Goal: Task Accomplishment & Management: Manage account settings

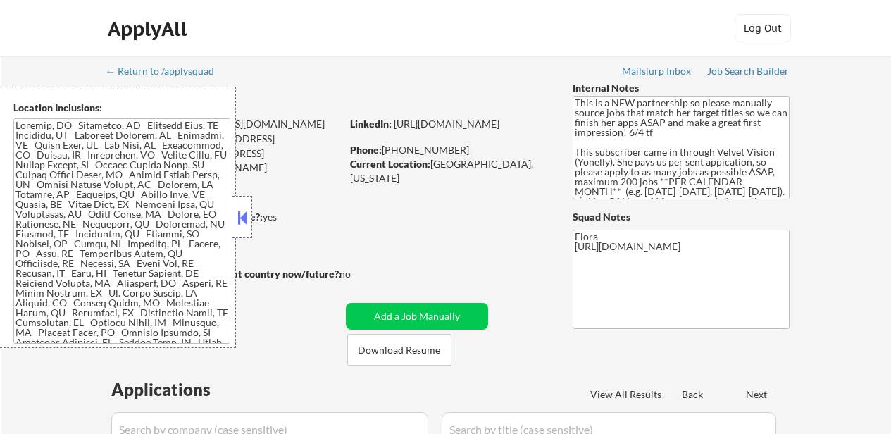
scroll to position [775, 0]
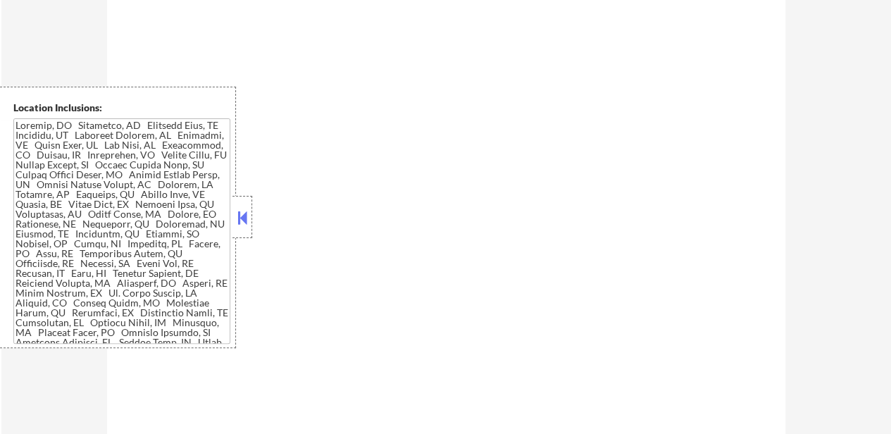
select select ""pending""
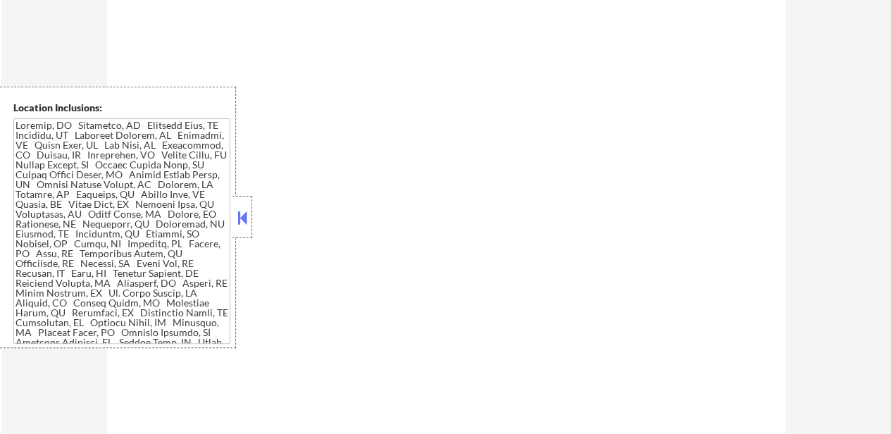
select select ""pending""
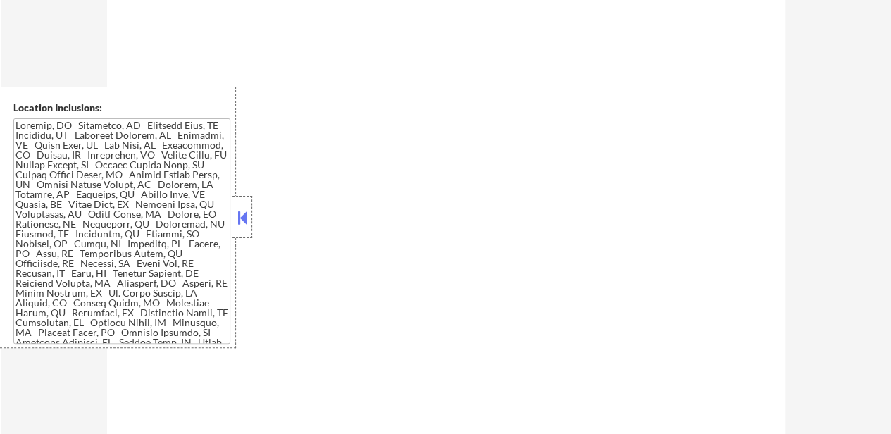
select select ""pending""
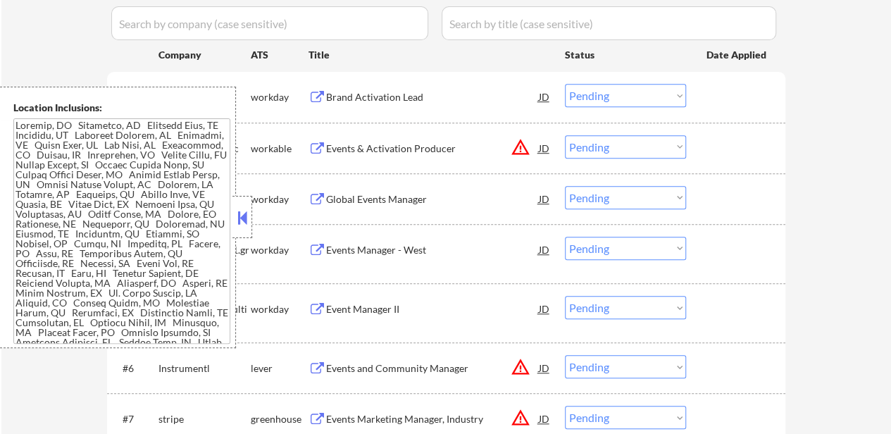
scroll to position [282, 0]
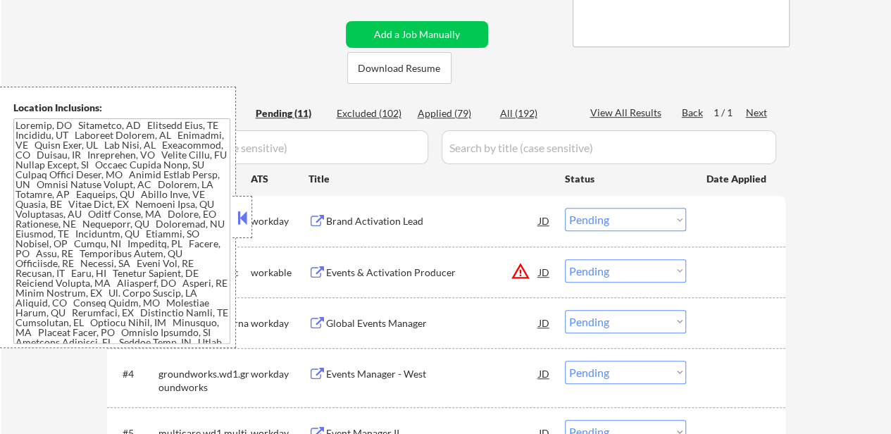
click at [238, 214] on button at bounding box center [242, 217] width 15 height 21
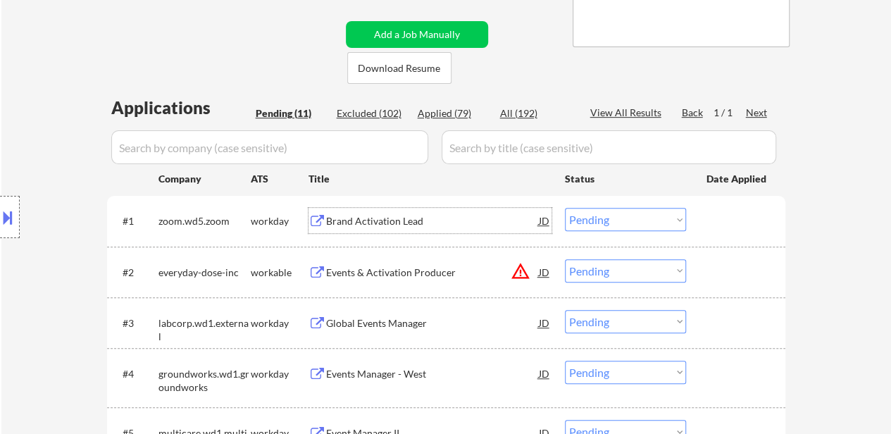
click at [390, 221] on div "Brand Activation Lead" at bounding box center [432, 221] width 213 height 14
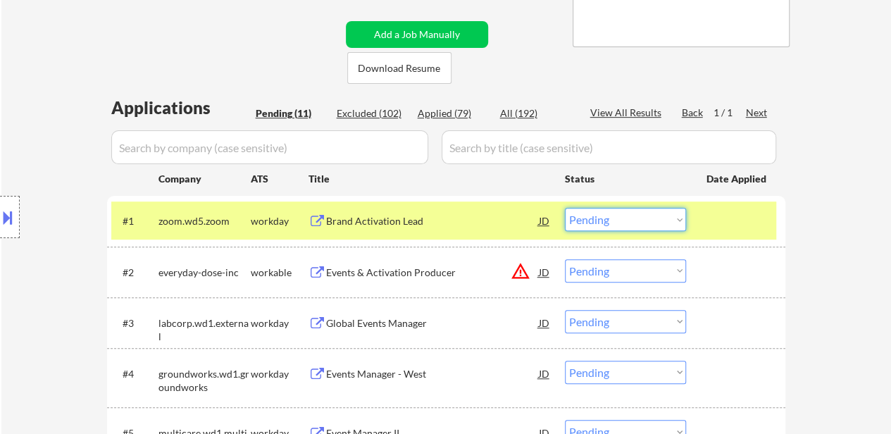
click at [622, 225] on select "Choose an option... Pending Applied Excluded (Questions) Excluded (Expired) Exc…" at bounding box center [625, 219] width 121 height 23
click at [565, 208] on select "Choose an option... Pending Applied Excluded (Questions) Excluded (Expired) Exc…" at bounding box center [625, 219] width 121 height 23
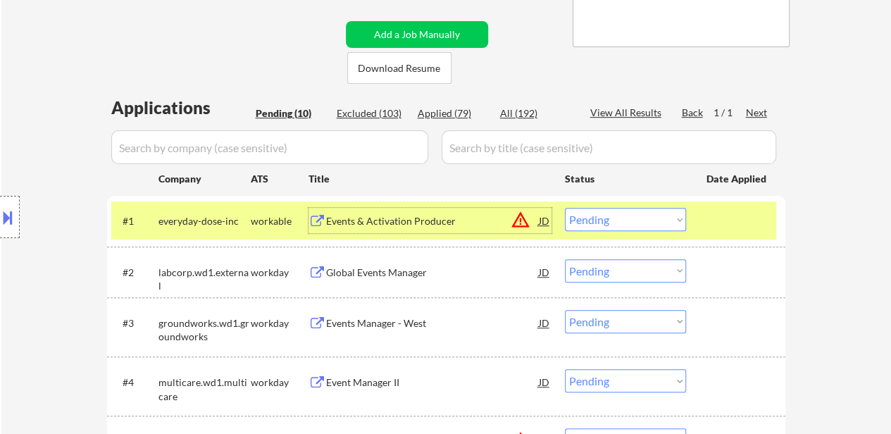
click at [407, 216] on div "Events & Activation Producer" at bounding box center [432, 221] width 213 height 14
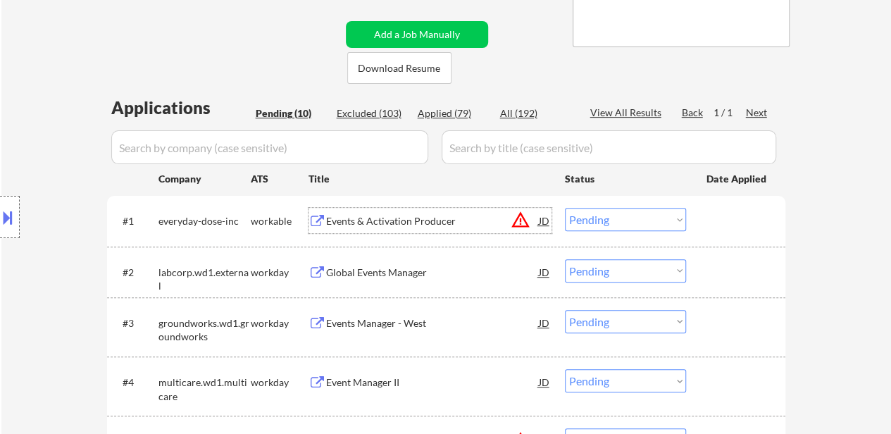
click at [650, 217] on select "Choose an option... Pending Applied Excluded (Questions) Excluded (Expired) Exc…" at bounding box center [625, 219] width 121 height 23
click at [565, 208] on select "Choose an option... Pending Applied Excluded (Questions) Excluded (Expired) Exc…" at bounding box center [625, 219] width 121 height 23
click at [376, 272] on div "Global Events Manager" at bounding box center [432, 273] width 213 height 14
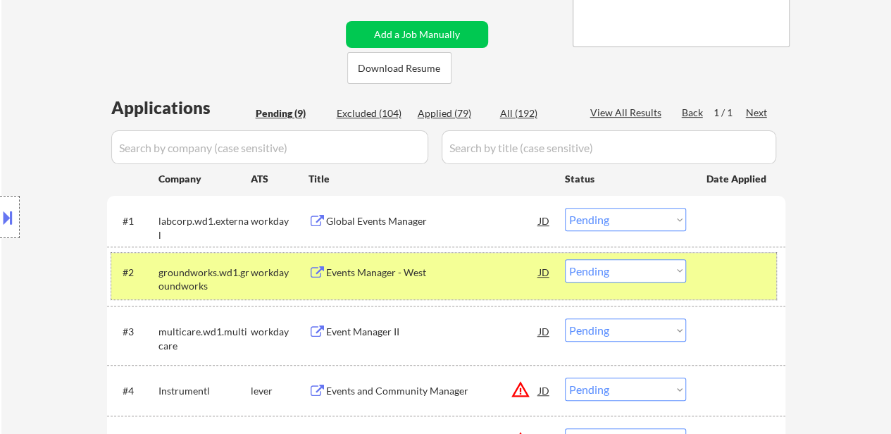
click at [709, 269] on div at bounding box center [738, 271] width 62 height 25
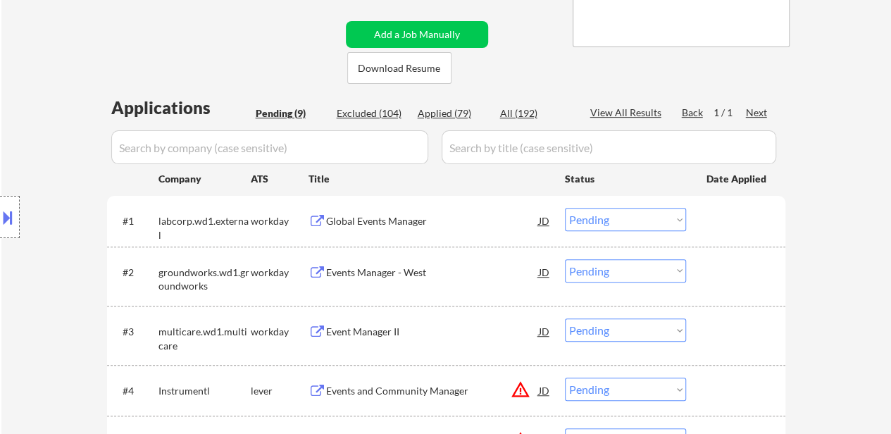
click at [359, 266] on div "Events Manager - West" at bounding box center [432, 273] width 213 height 14
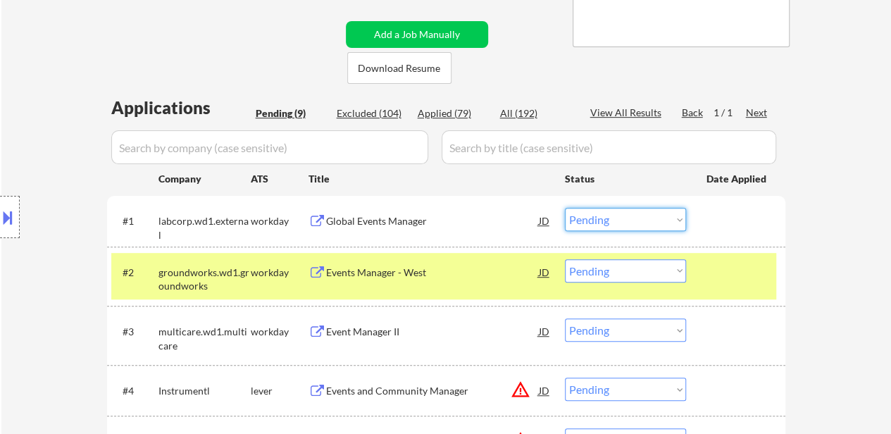
click at [633, 209] on select "Choose an option... Pending Applied Excluded (Questions) Excluded (Expired) Exc…" at bounding box center [625, 219] width 121 height 23
click at [565, 208] on select "Choose an option... Pending Applied Excluded (Questions) Excluded (Expired) Exc…" at bounding box center [625, 219] width 121 height 23
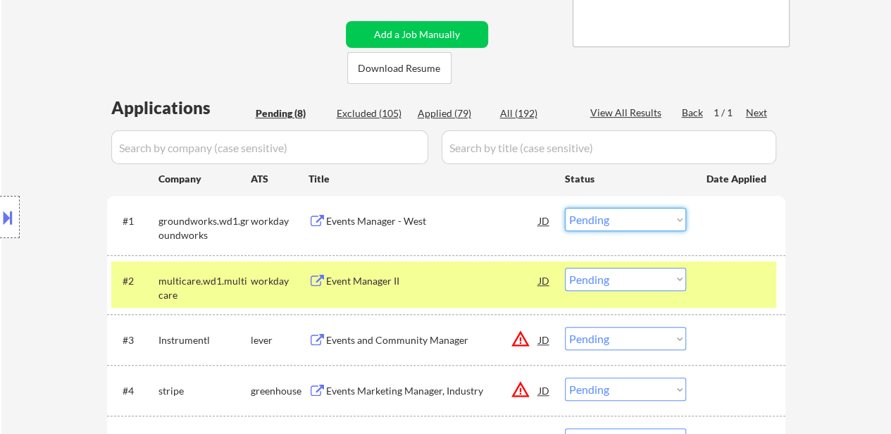
click at [604, 220] on select "Choose an option... Pending Applied Excluded (Questions) Excluded (Expired) Exc…" at bounding box center [625, 219] width 121 height 23
click at [565, 208] on select "Choose an option... Pending Applied Excluded (Questions) Excluded (Expired) Exc…" at bounding box center [625, 219] width 121 height 23
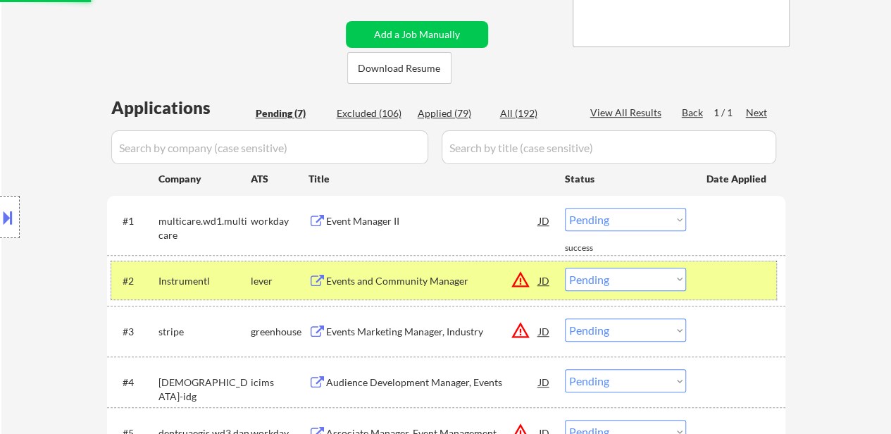
click at [734, 273] on div at bounding box center [738, 280] width 62 height 25
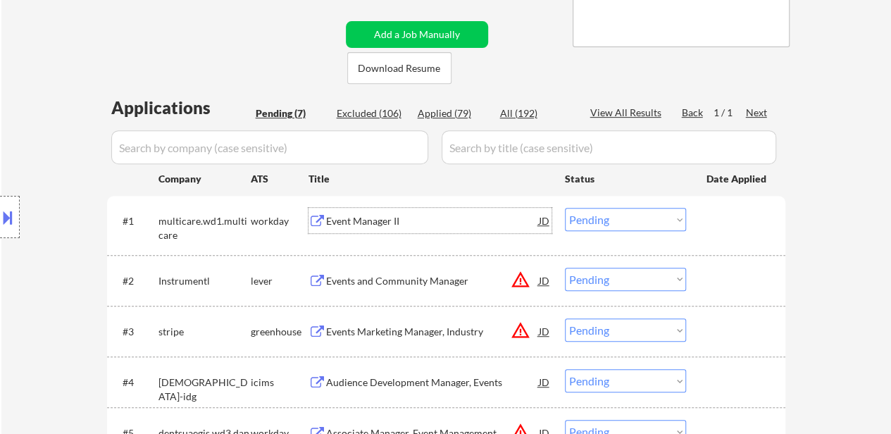
click at [386, 228] on div "Event Manager II" at bounding box center [432, 220] width 213 height 25
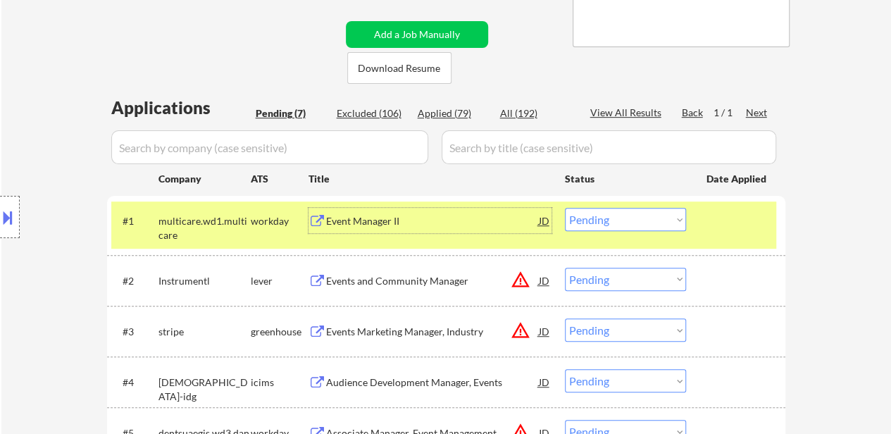
click at [422, 274] on div "Events and Community Manager" at bounding box center [432, 281] width 213 height 14
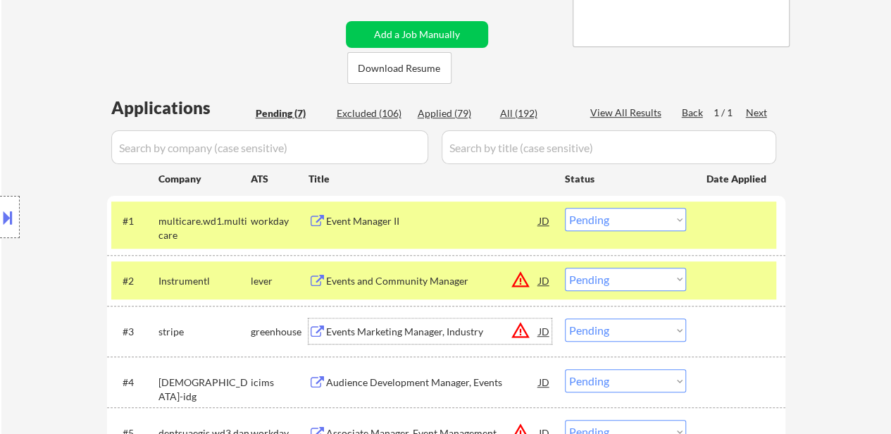
click at [458, 336] on div "Events Marketing Manager, Industry" at bounding box center [432, 332] width 213 height 14
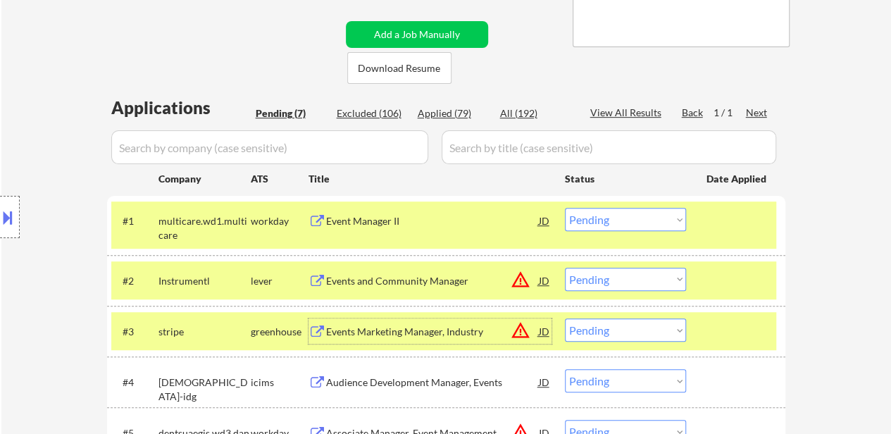
click at [647, 222] on select "Choose an option... Pending Applied Excluded (Questions) Excluded (Expired) Exc…" at bounding box center [625, 219] width 121 height 23
click at [565, 208] on select "Choose an option... Pending Applied Excluded (Questions) Excluded (Expired) Exc…" at bounding box center [625, 219] width 121 height 23
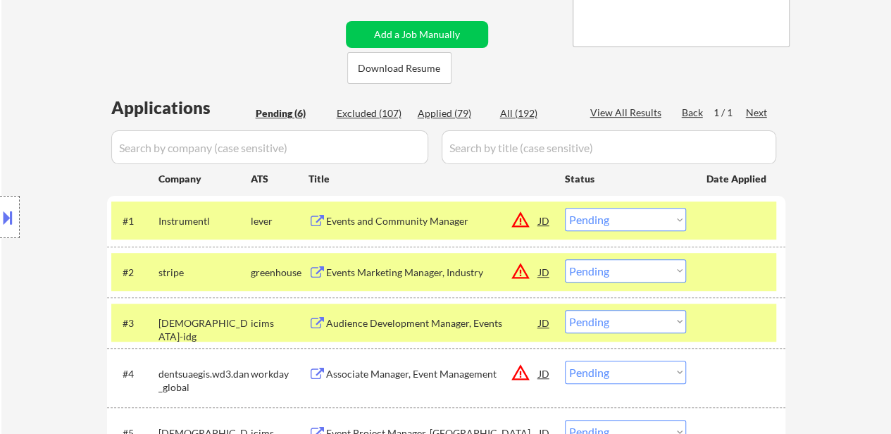
click at [703, 314] on div "#3 idccareers-idg icims Audience Development Manager, Events JD warning_amber C…" at bounding box center [443, 323] width 665 height 38
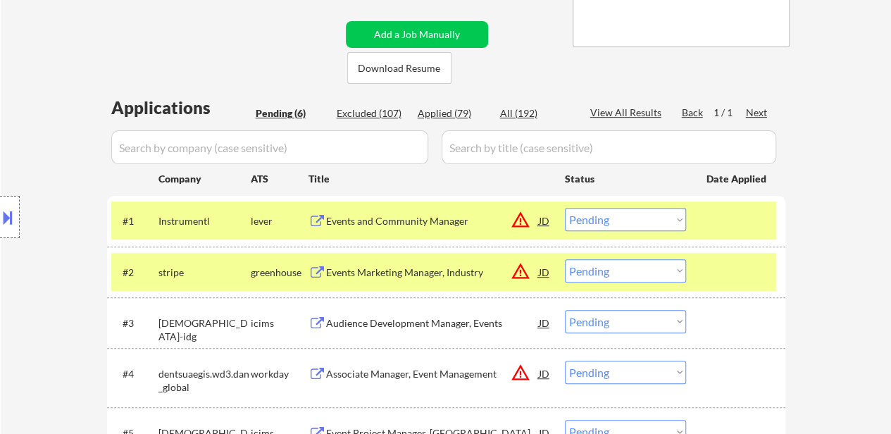
click at [452, 324] on div "Audience Development Manager, Events" at bounding box center [432, 323] width 213 height 14
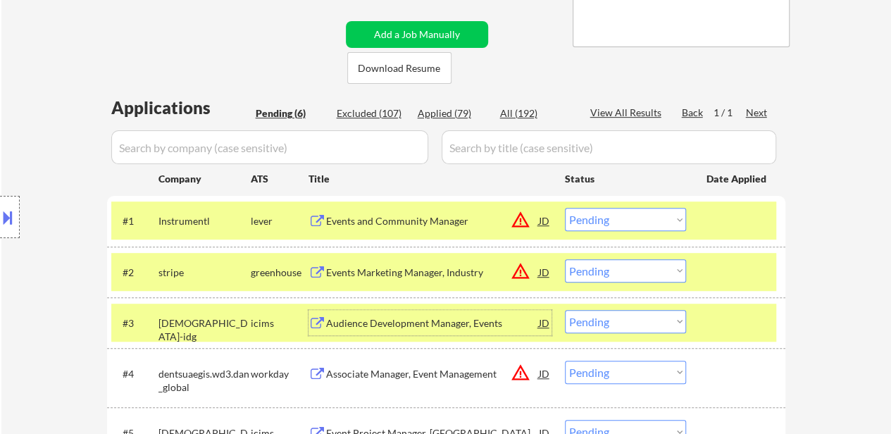
click at [595, 218] on select "Choose an option... Pending Applied Excluded (Questions) Excluded (Expired) Exc…" at bounding box center [625, 219] width 121 height 23
click at [565, 208] on select "Choose an option... Pending Applied Excluded (Questions) Excluded (Expired) Exc…" at bounding box center [625, 219] width 121 height 23
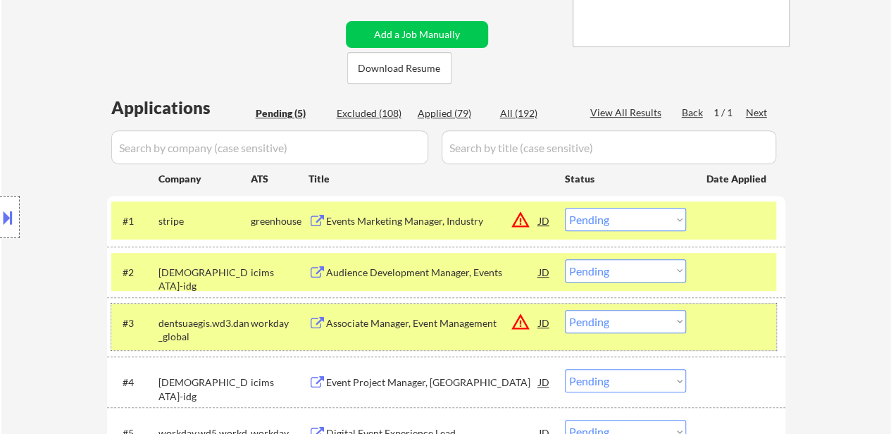
click at [723, 323] on div at bounding box center [738, 322] width 62 height 25
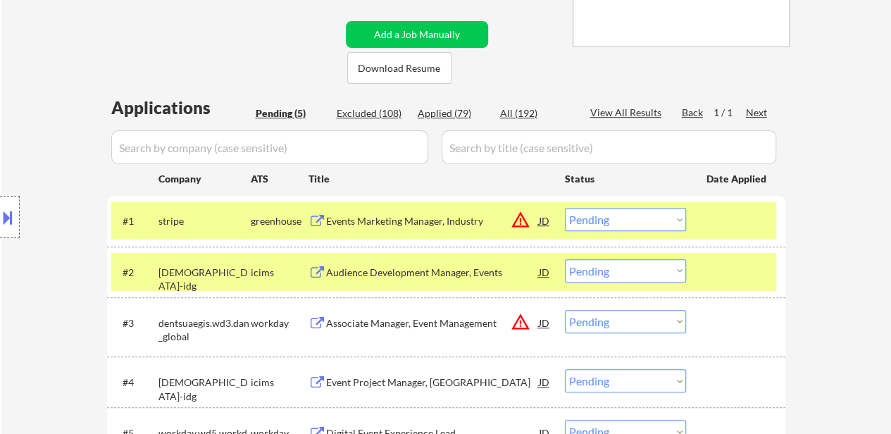
click at [444, 314] on div "Associate Manager, Event Management" at bounding box center [432, 322] width 213 height 25
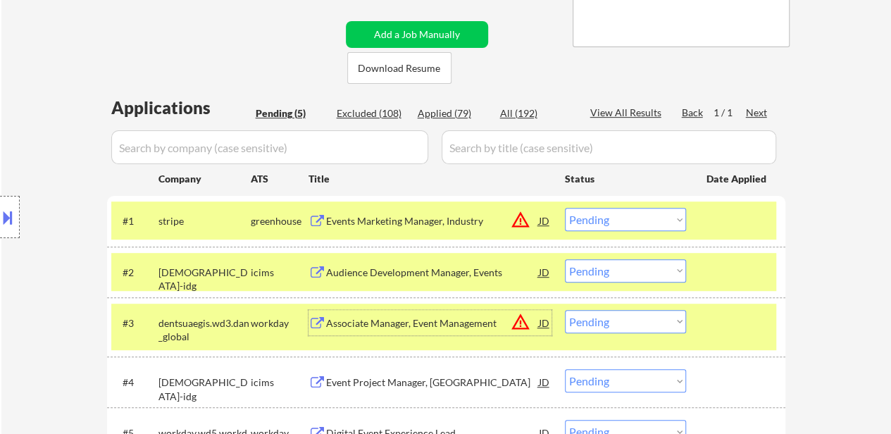
click at [589, 224] on select "Choose an option... Pending Applied Excluded (Questions) Excluded (Expired) Exc…" at bounding box center [625, 219] width 121 height 23
click at [565, 208] on select "Choose an option... Pending Applied Excluded (Questions) Excluded (Expired) Exc…" at bounding box center [625, 219] width 121 height 23
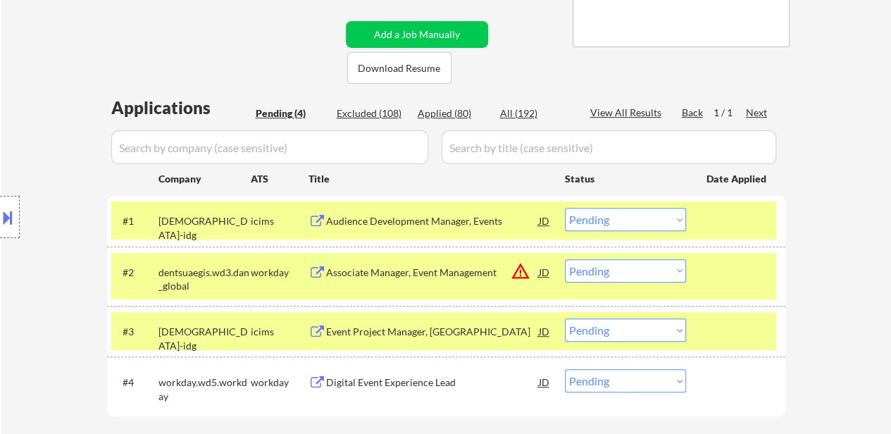
click at [713, 326] on div at bounding box center [738, 330] width 62 height 25
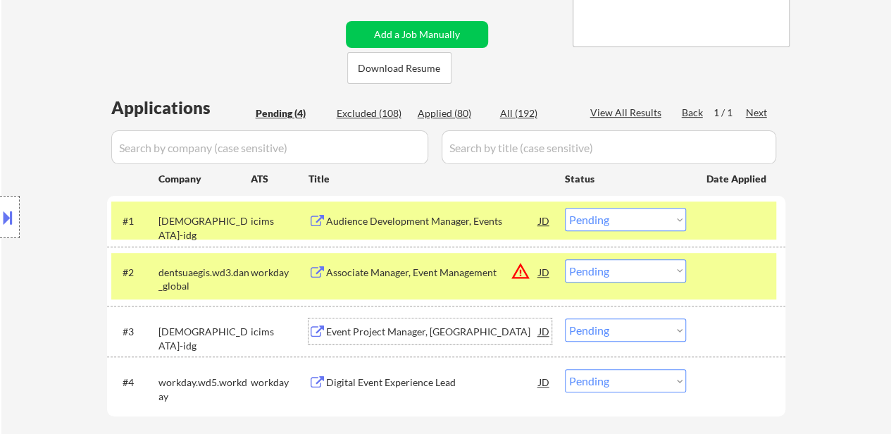
click at [427, 330] on div "Event Project Manager, [GEOGRAPHIC_DATA]" at bounding box center [432, 332] width 213 height 14
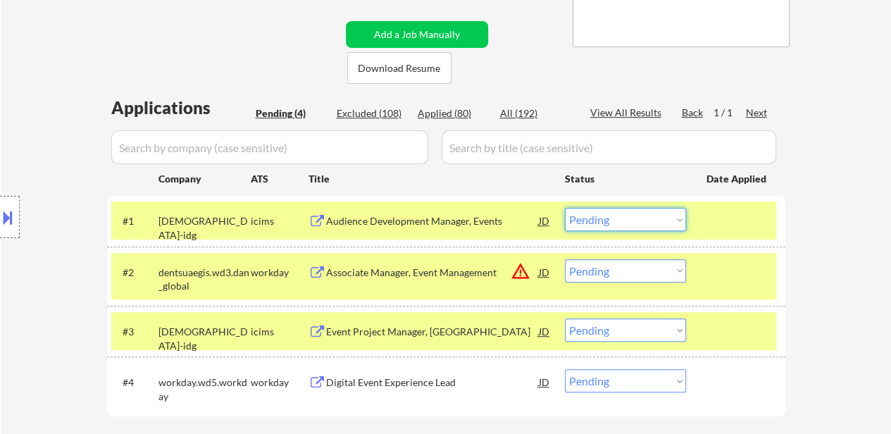
click at [593, 222] on select "Choose an option... Pending Applied Excluded (Questions) Excluded (Expired) Exc…" at bounding box center [625, 219] width 121 height 23
click at [565, 208] on select "Choose an option... Pending Applied Excluded (Questions) Excluded (Expired) Exc…" at bounding box center [625, 219] width 121 height 23
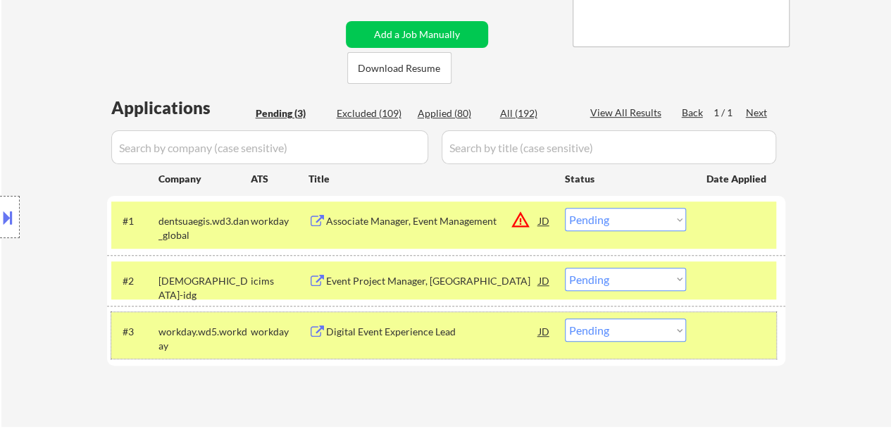
click at [709, 324] on div at bounding box center [738, 330] width 62 height 25
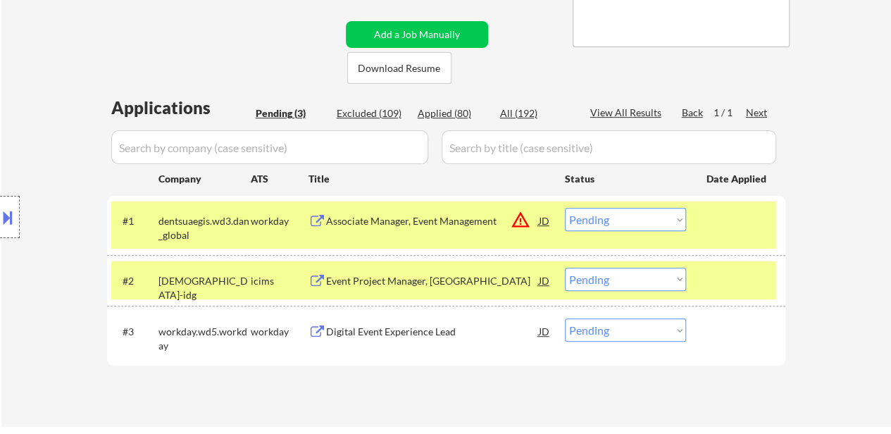
click at [440, 323] on div "Digital Event Experience Lead" at bounding box center [432, 330] width 213 height 25
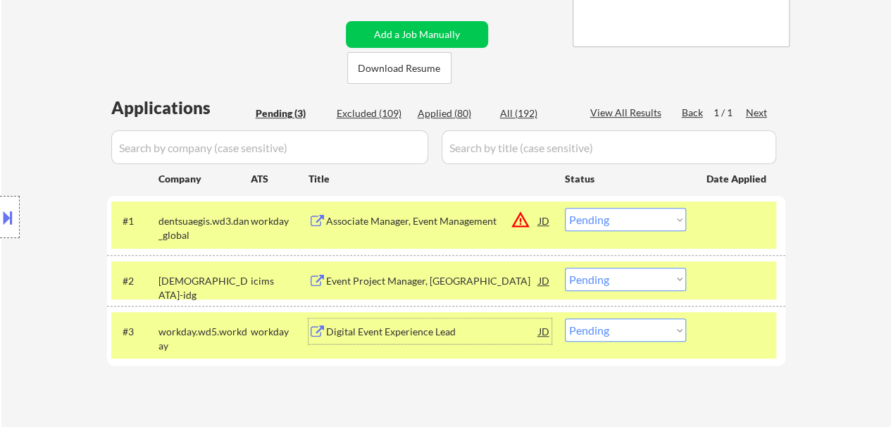
click at [616, 218] on select "Choose an option... Pending Applied Excluded (Questions) Excluded (Expired) Exc…" at bounding box center [625, 219] width 121 height 23
click at [565, 208] on select "Choose an option... Pending Applied Excluded (Questions) Excluded (Expired) Exc…" at bounding box center [625, 219] width 121 height 23
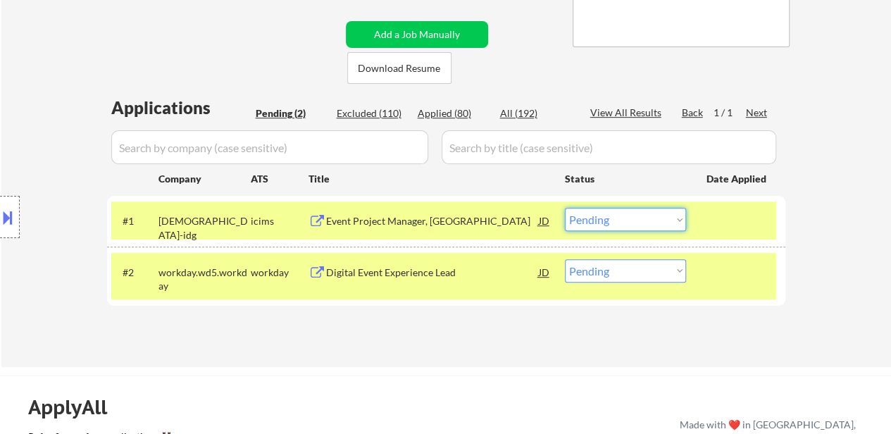
click at [659, 222] on select "Choose an option... Pending Applied Excluded (Questions) Excluded (Expired) Exc…" at bounding box center [625, 219] width 121 height 23
click at [565, 208] on select "Choose an option... Pending Applied Excluded (Questions) Excluded (Expired) Exc…" at bounding box center [625, 219] width 121 height 23
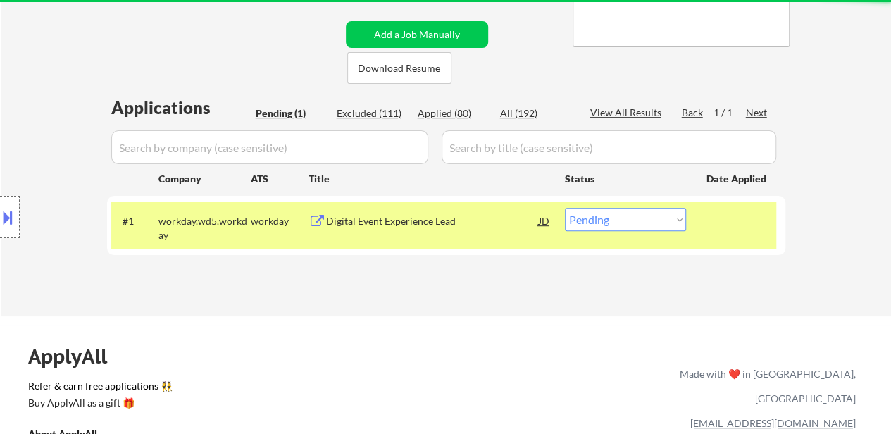
click at [657, 218] on select "Choose an option... Pending Applied Excluded (Questions) Excluded (Expired) Exc…" at bounding box center [625, 219] width 121 height 23
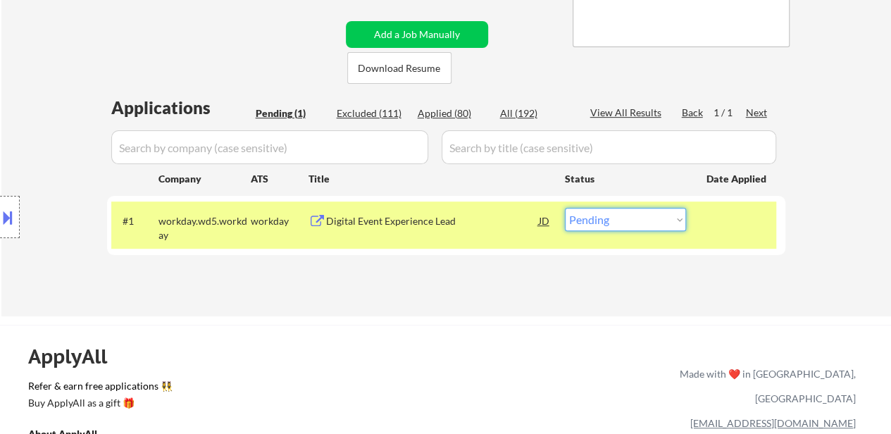
select select ""excluded__expired_""
click at [565, 208] on select "Choose an option... Pending Applied Excluded (Questions) Excluded (Expired) Exc…" at bounding box center [625, 219] width 121 height 23
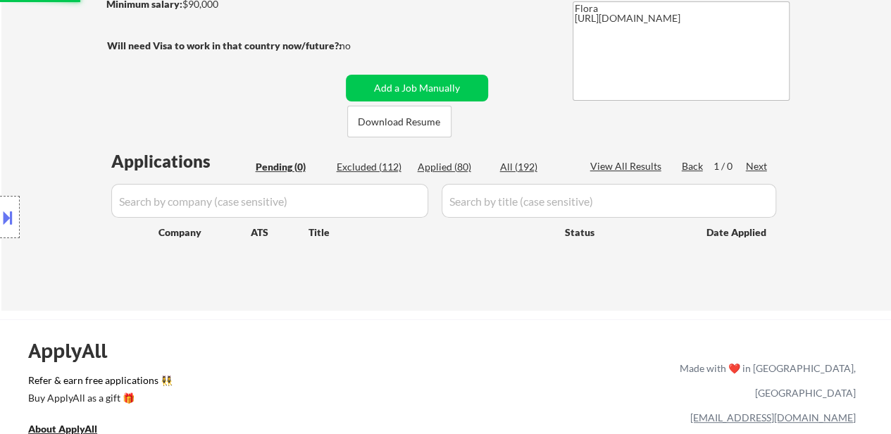
scroll to position [141, 0]
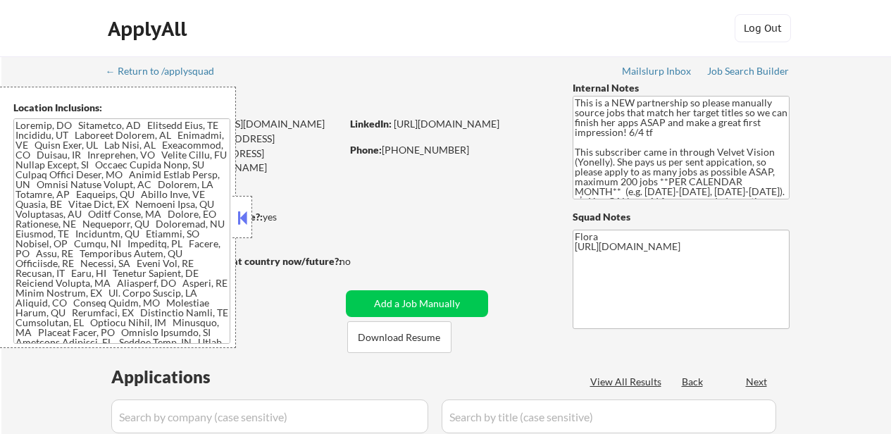
select select ""pending""
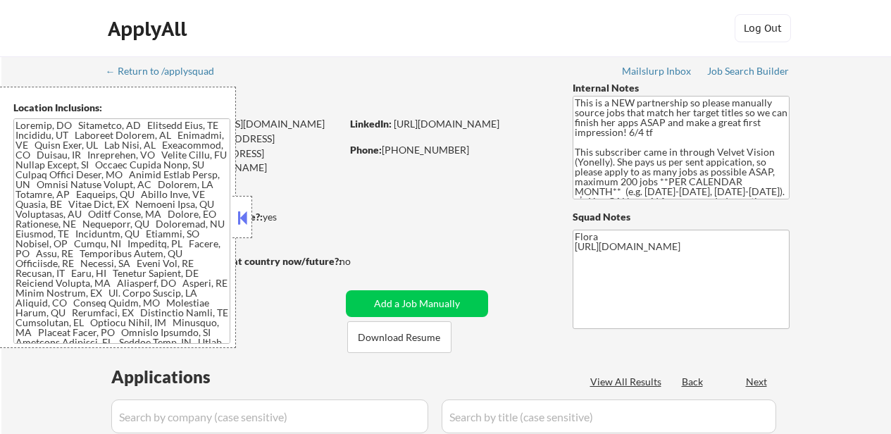
select select ""pending""
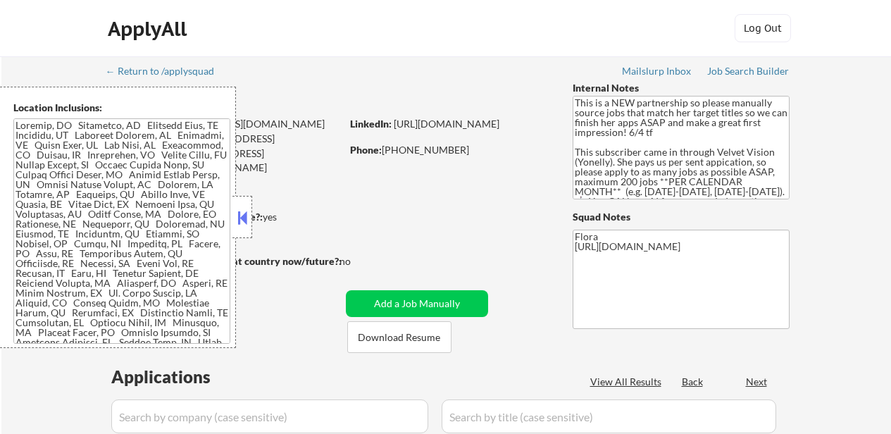
select select ""pending""
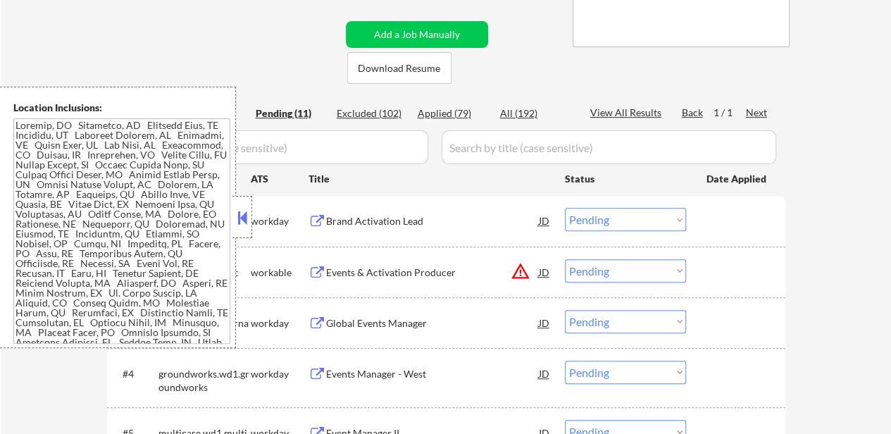
scroll to position [282, 0]
click at [241, 219] on button at bounding box center [242, 217] width 15 height 21
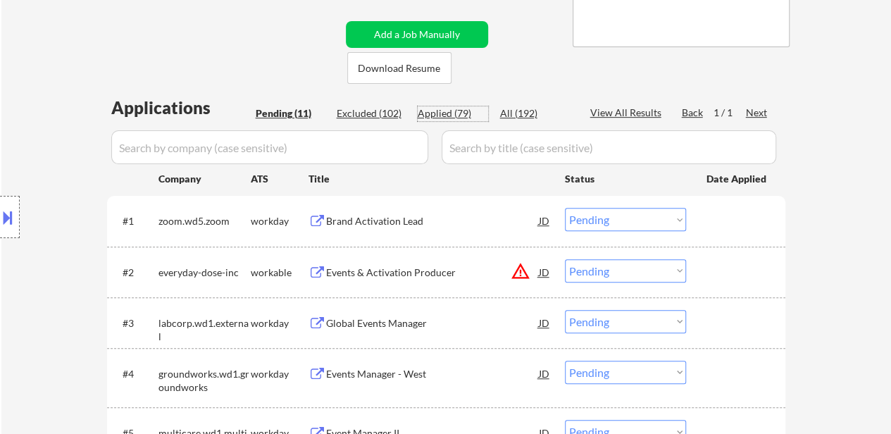
click at [448, 117] on div "Applied (79)" at bounding box center [453, 113] width 70 height 14
select select ""applied""
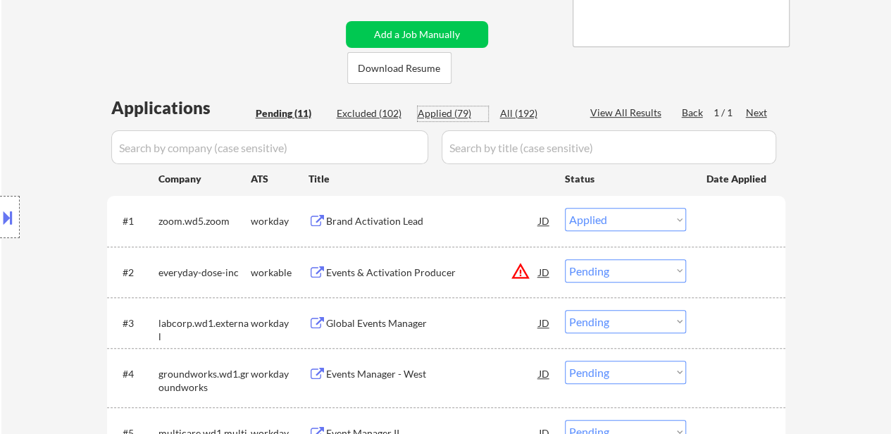
select select ""applied""
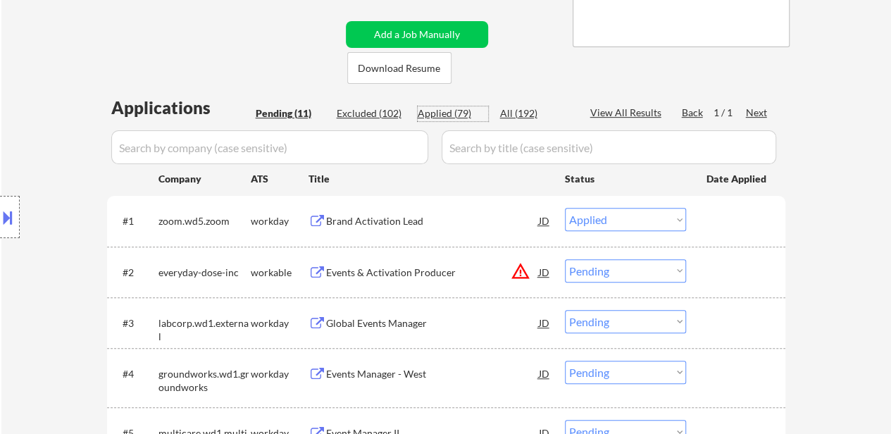
select select ""applied""
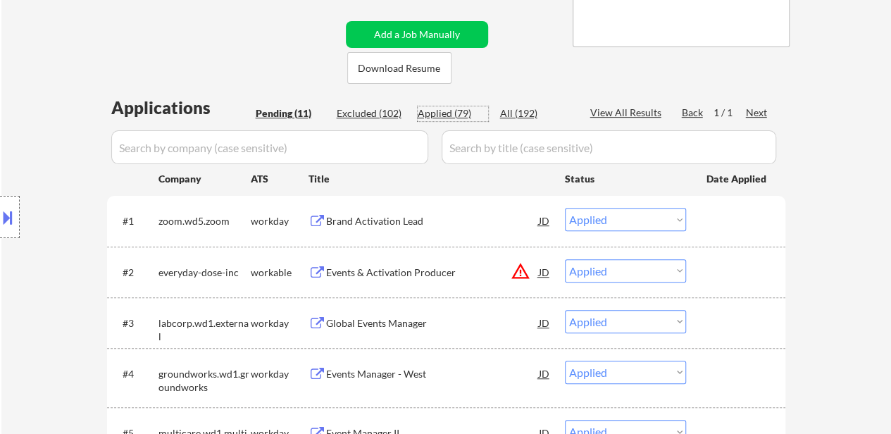
select select ""applied""
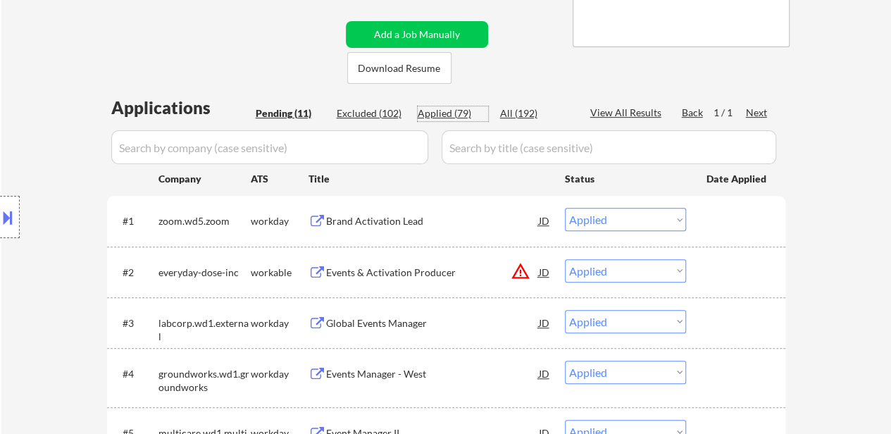
select select ""applied""
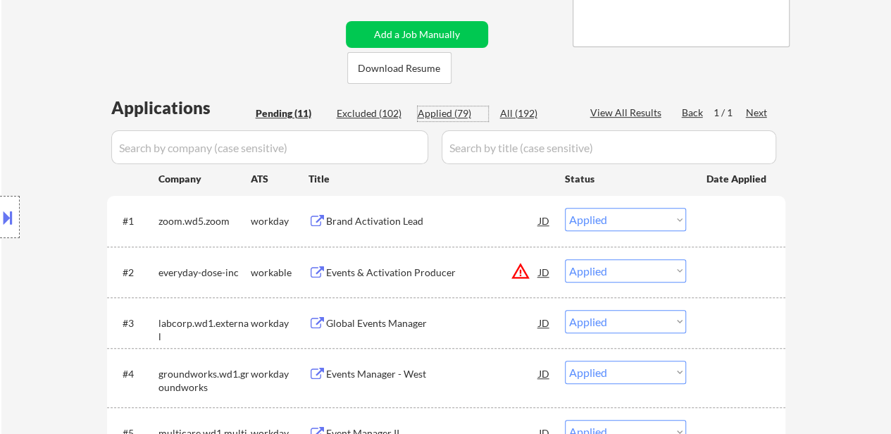
select select ""applied""
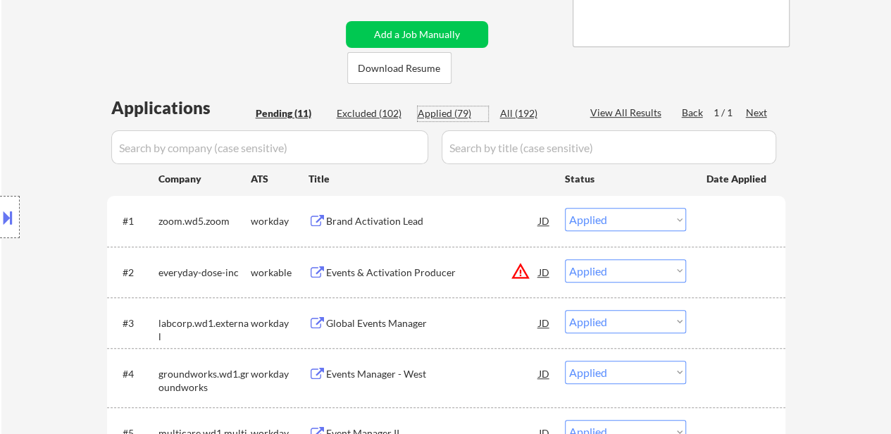
select select ""applied""
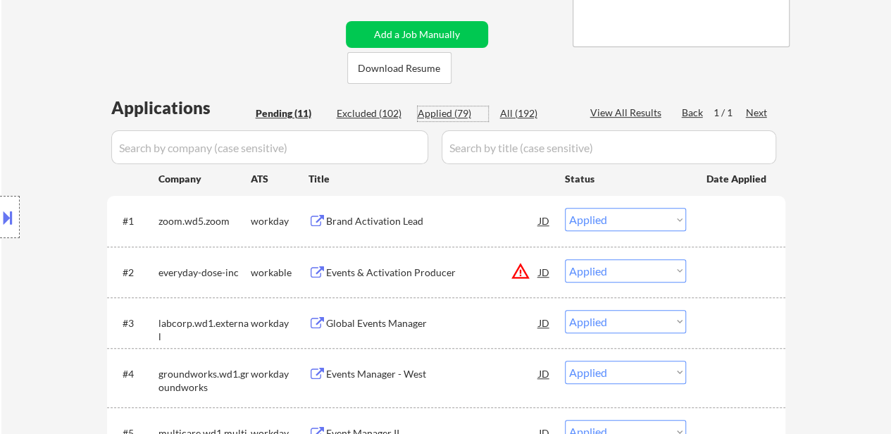
select select ""applied""
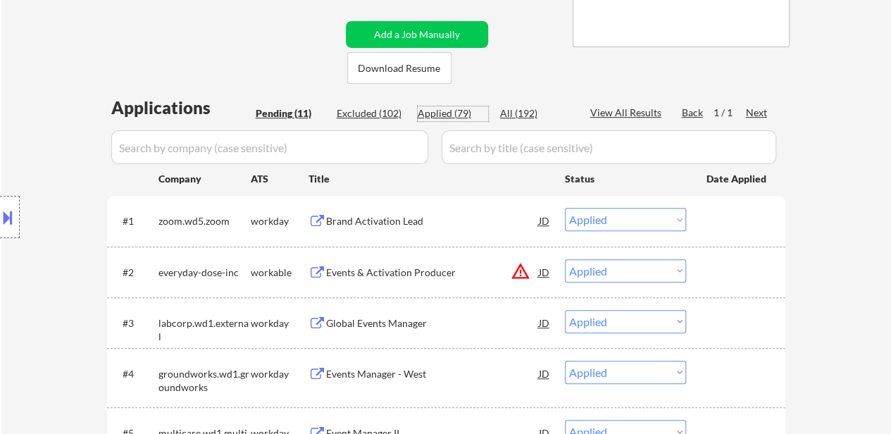
select select ""applied""
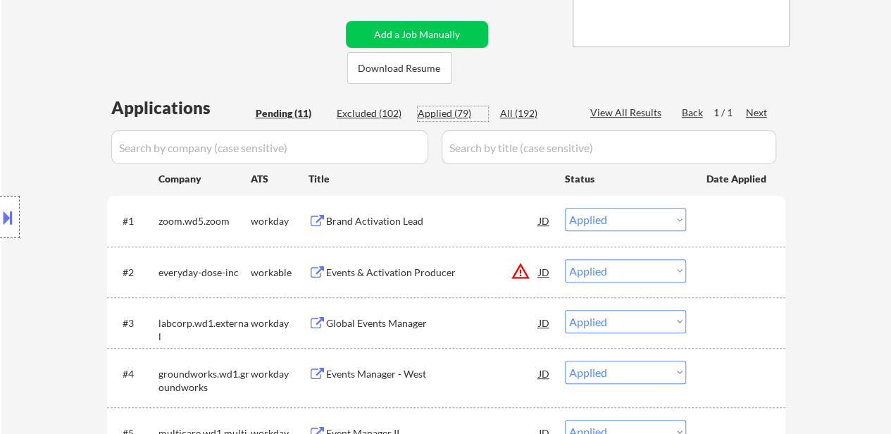
select select ""applied""
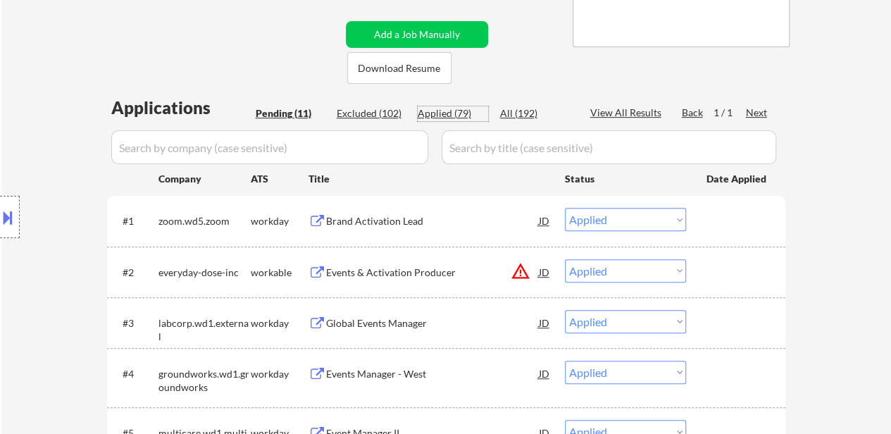
select select ""applied""
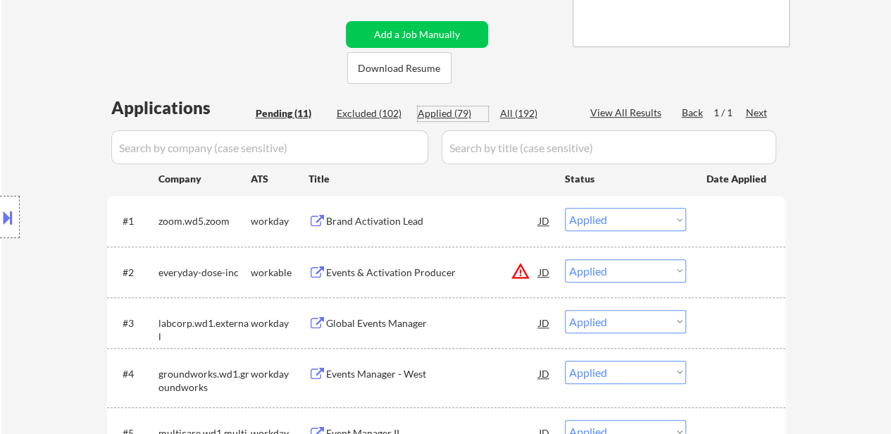
select select ""applied""
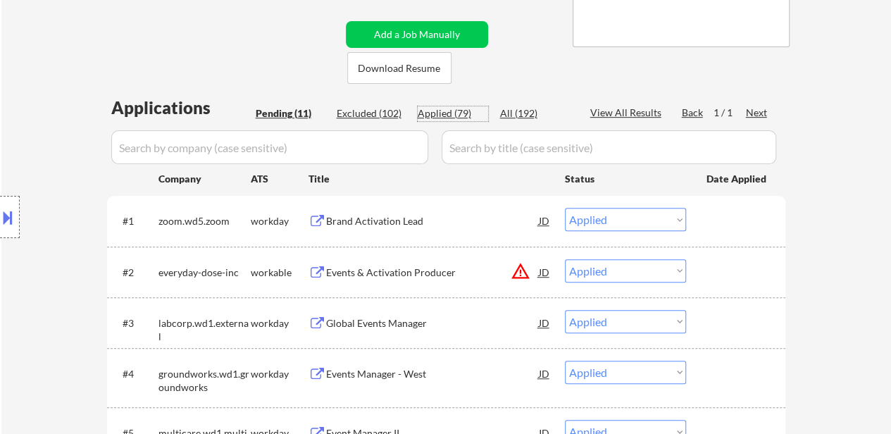
select select ""applied""
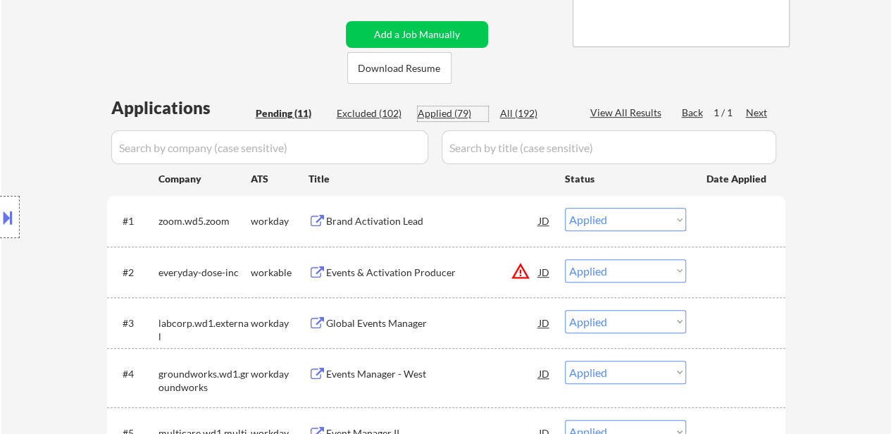
select select ""applied""
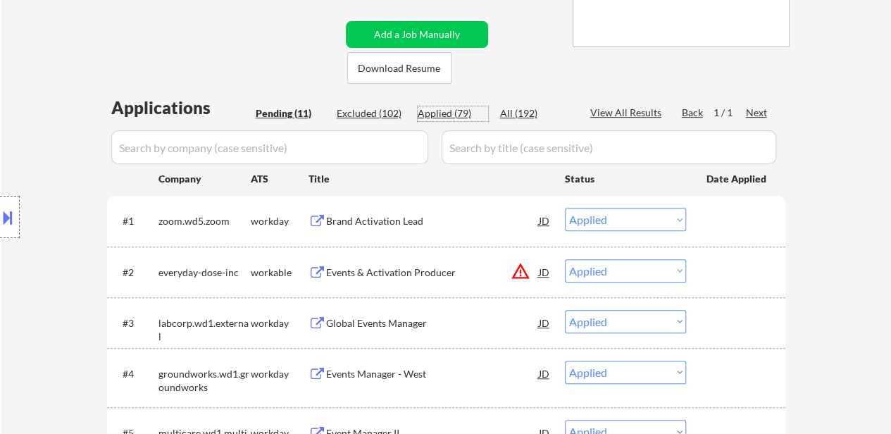
select select ""applied""
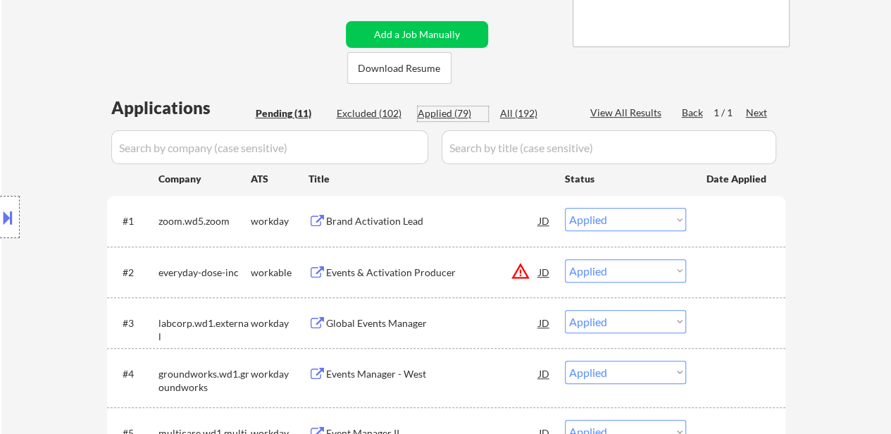
select select ""applied""
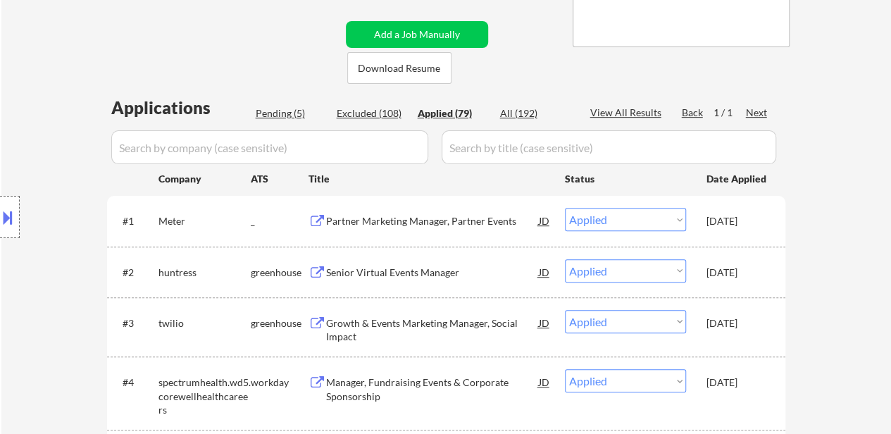
select select ""applied""
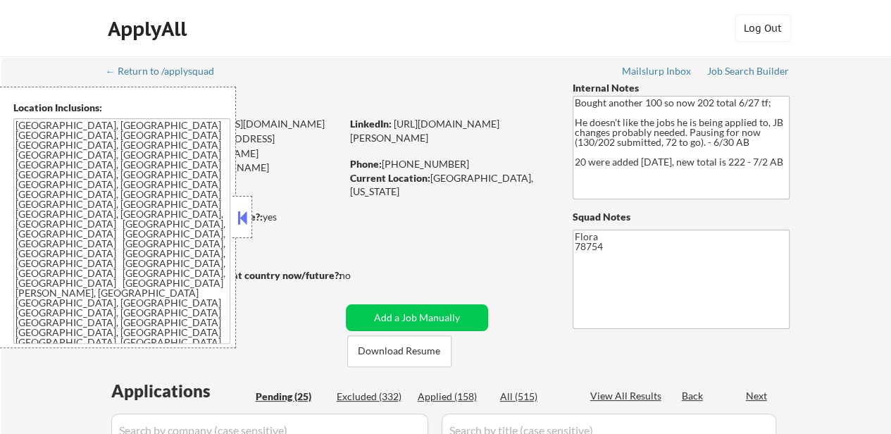
select select ""pending""
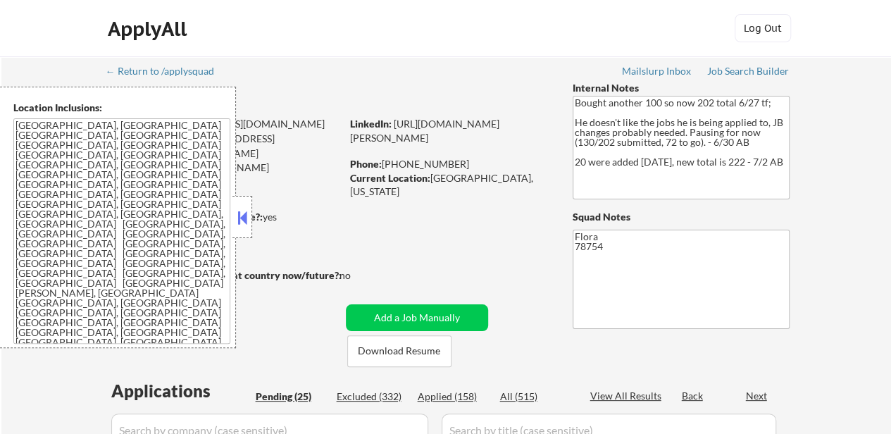
select select ""pending""
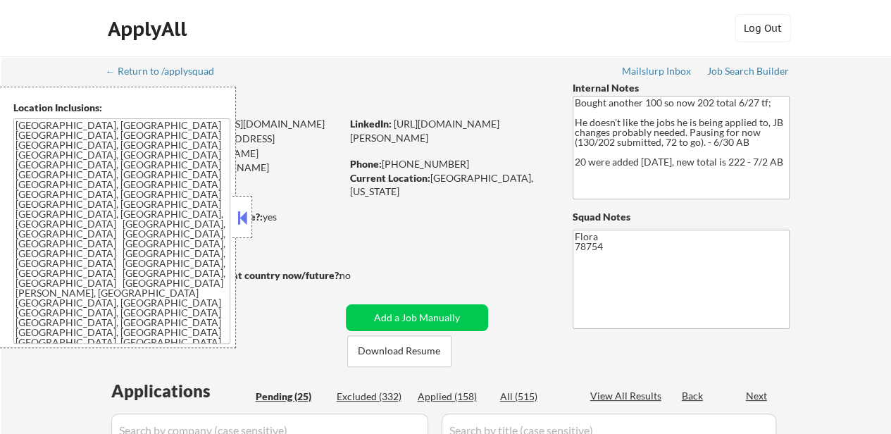
select select ""pending""
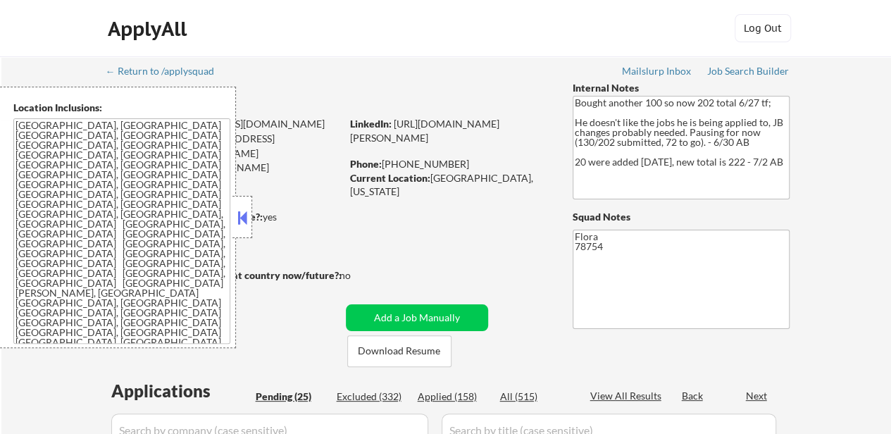
select select ""pending""
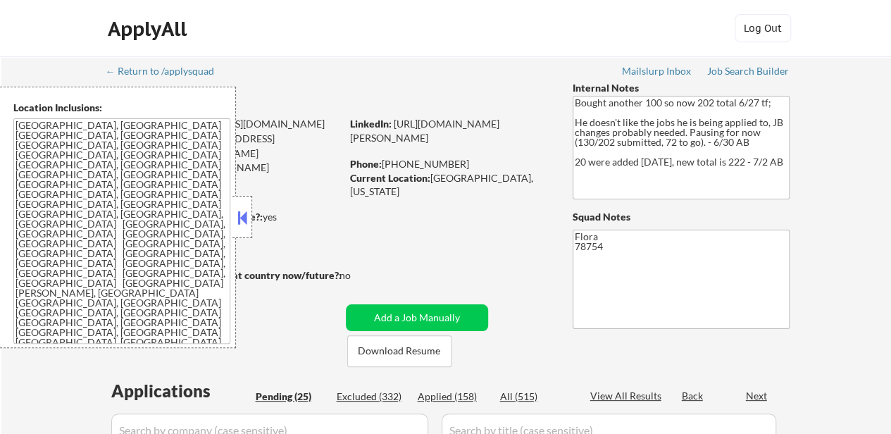
select select ""pending""
